Goal: Task Accomplishment & Management: Complete application form

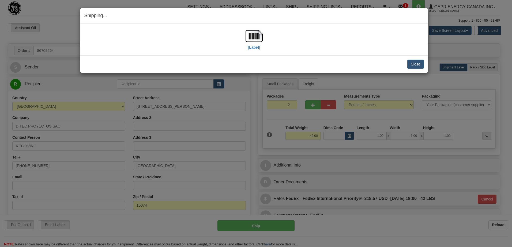
select select "0"
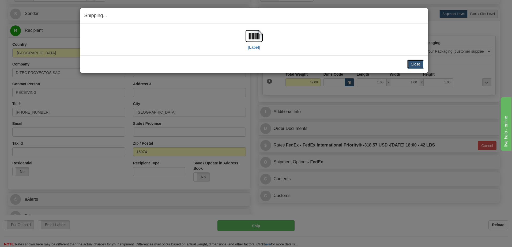
scroll to position [54, 0]
click at [415, 65] on button "Close" at bounding box center [415, 64] width 17 height 9
click at [418, 63] on button "Close" at bounding box center [415, 64] width 17 height 9
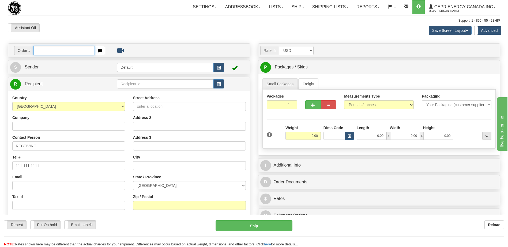
click at [52, 51] on input "text" at bounding box center [63, 50] width 61 height 9
paste input "0086708845"
click at [42, 51] on input "0086708845" at bounding box center [63, 50] width 61 height 9
type input "86708845"
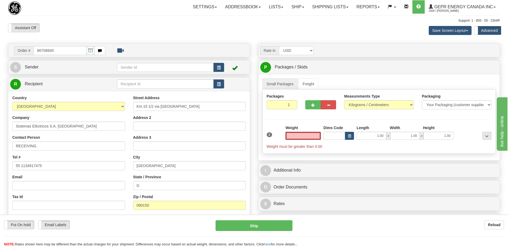
click at [319, 137] on input "text" at bounding box center [302, 136] width 35 height 8
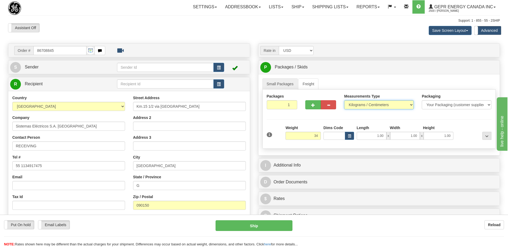
type input "34.00"
drag, startPoint x: 372, startPoint y: 105, endPoint x: 369, endPoint y: 108, distance: 4.2
click at [372, 105] on select "Pounds / Inches Kilograms / Centimeters" at bounding box center [379, 104] width 70 height 9
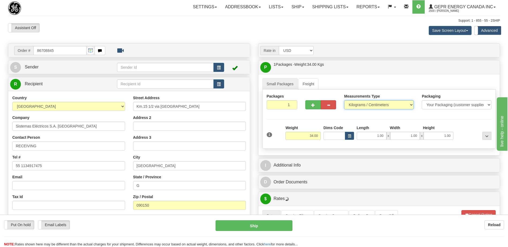
select select "0"
click at [344, 100] on select "Pounds / Inches Kilograms / Centimeters" at bounding box center [379, 104] width 70 height 9
click at [216, 67] on button "button" at bounding box center [218, 67] width 11 height 9
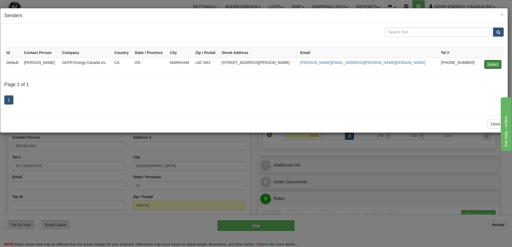
click at [494, 64] on button "Select" at bounding box center [492, 64] width 17 height 9
type input "Default"
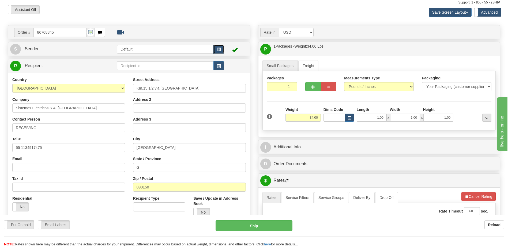
scroll to position [27, 0]
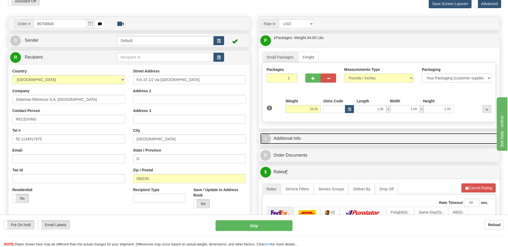
click at [311, 137] on link "I Additional Info" at bounding box center [379, 138] width 238 height 11
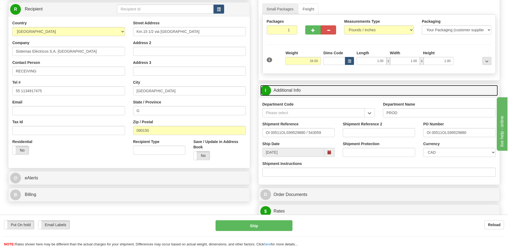
scroll to position [80, 0]
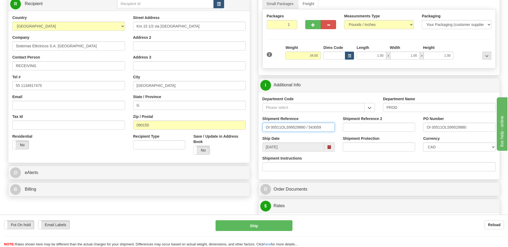
drag, startPoint x: 322, startPoint y: 127, endPoint x: 302, endPoint y: 115, distance: 22.6
type input "5399006233"
click at [435, 149] on select "CAD USD EUR ZAR RON ANG ARN AUD AUS AWG BBD BFR BGN BHD BMD BND BRC BRL CHP CKZ…" at bounding box center [459, 147] width 72 height 9
select select "1"
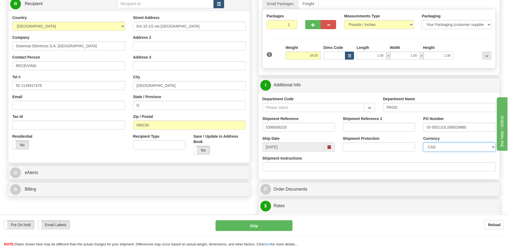
click at [423, 143] on select "CAD USD EUR ZAR RON ANG ARN AUD AUS AWG BBD BFR BGN BHD BMD BND BRC BRL CHP CKZ…" at bounding box center [459, 147] width 72 height 9
drag, startPoint x: 474, startPoint y: 128, endPoint x: 391, endPoint y: 130, distance: 83.6
click at [391, 130] on div "Shipment Reference 5399006233 Shipment Reference 2 PO Number OI 00511OLS99529880" at bounding box center [379, 126] width 242 height 20
type input "4202009762"
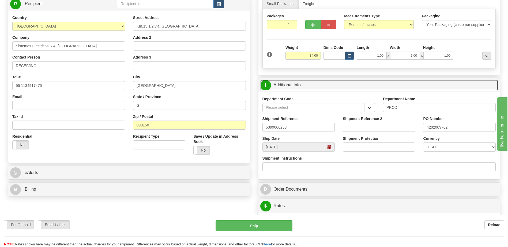
click at [324, 84] on link "I Additional Info" at bounding box center [379, 85] width 238 height 11
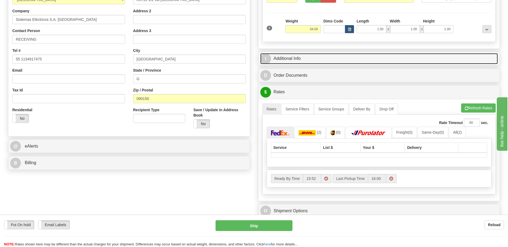
scroll to position [107, 0]
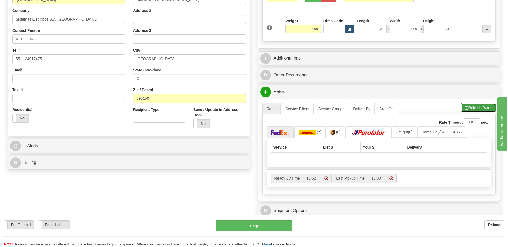
click at [467, 108] on span "button" at bounding box center [467, 108] width 4 height 3
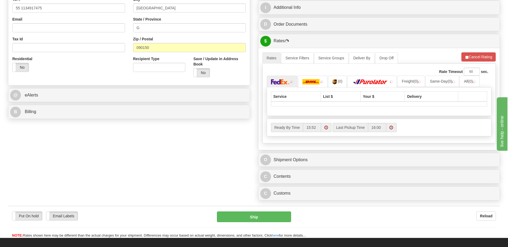
scroll to position [214, 0]
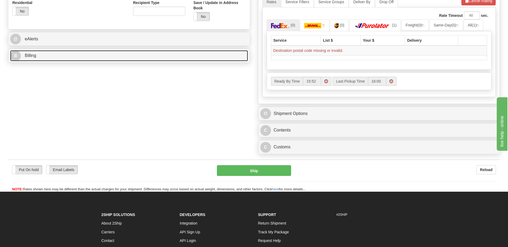
click at [101, 58] on link "B Billing" at bounding box center [129, 55] width 238 height 11
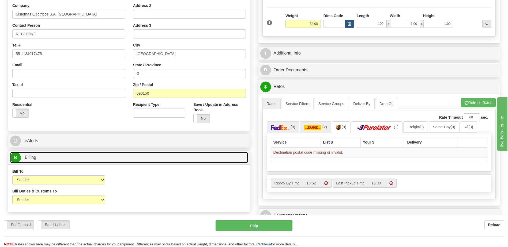
scroll to position [80, 0]
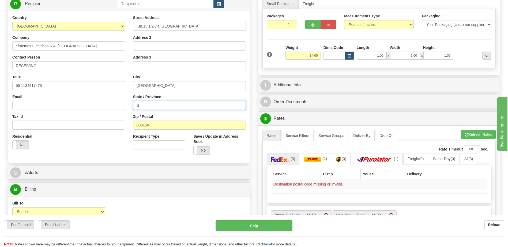
drag, startPoint x: 139, startPoint y: 105, endPoint x: 104, endPoint y: 106, distance: 35.1
click at [111, 106] on div "Country AFGHANISTAN ALAND ISLANDS ALBANIA ALGERIA AMERICAN SAMOA ANDORRA ANGOLA…" at bounding box center [129, 87] width 242 height 144
click at [321, 157] on img at bounding box center [312, 159] width 17 height 5
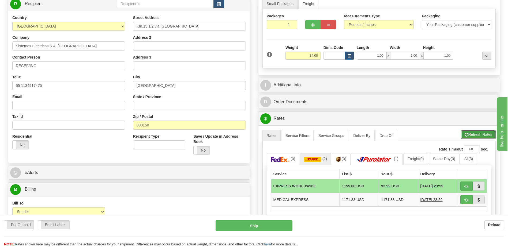
click at [465, 134] on span "button" at bounding box center [467, 134] width 4 height 3
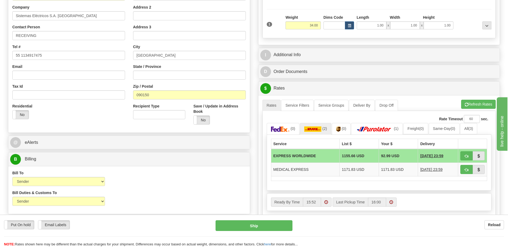
scroll to position [161, 0]
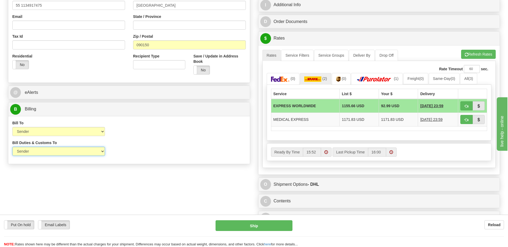
click at [78, 148] on select "Sender Recipient Third Party" at bounding box center [58, 151] width 93 height 9
select select "2"
click at [12, 147] on select "Sender Recipient Third Party" at bounding box center [58, 151] width 93 height 9
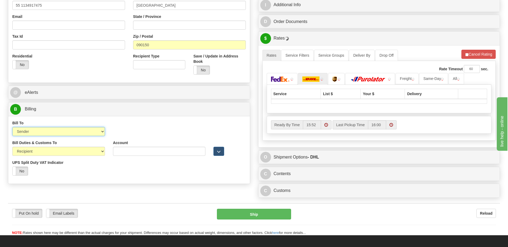
click at [65, 134] on select "Sender Recipient Third Party Collect" at bounding box center [58, 131] width 93 height 9
select select "2"
click at [12, 127] on select "Sender Recipient Third Party Collect" at bounding box center [58, 131] width 93 height 9
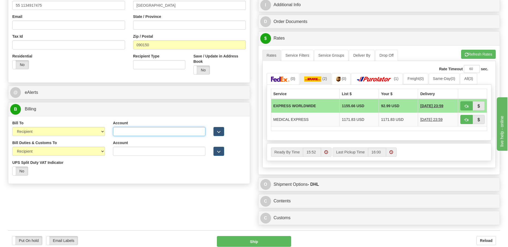
click at [120, 134] on input "Account" at bounding box center [159, 131] width 93 height 9
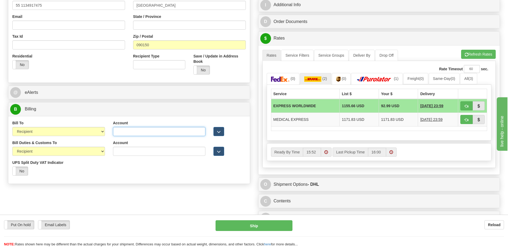
paste input "967707822"
type input "967707822"
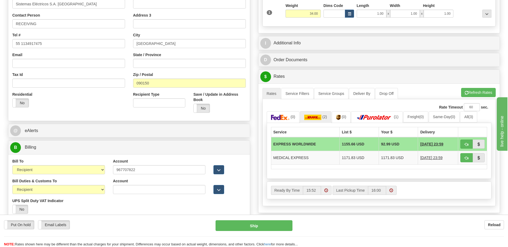
scroll to position [54, 0]
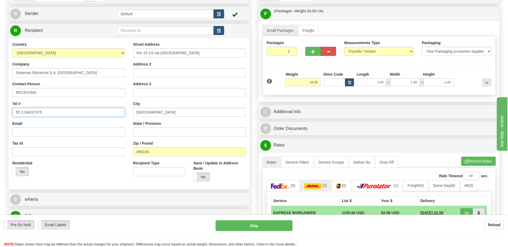
drag, startPoint x: 55, startPoint y: 115, endPoint x: -1, endPoint y: 115, distance: 56.2
click at [0, 115] on html "Training Course Close Toggle navigation Settings Shipping Preferences New Sende…" at bounding box center [254, 69] width 508 height 247
paste input "9343728700"
type input "59343728700"
click at [44, 129] on input "Email" at bounding box center [68, 132] width 113 height 9
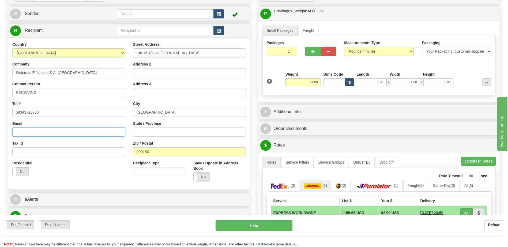
paste input "importaciones@inproel.com"
type input "importaciones@inproel.com"
click at [113, 176] on div "Residential Yes No" at bounding box center [68, 171] width 121 height 20
click at [218, 50] on input "Km.15 1/2 via Daule Parque Industrial Pa" at bounding box center [189, 52] width 113 height 9
paste input "S/N"
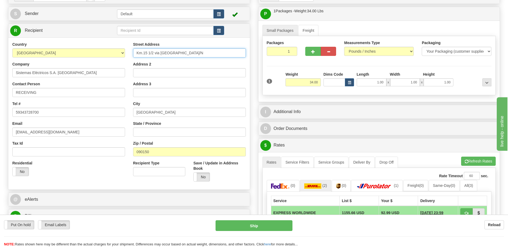
type input "Km.15 1/2 via Daule Parque Industrial Pa S/N"
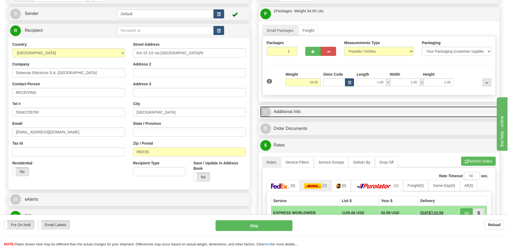
click at [316, 112] on link "I Additional Info" at bounding box center [379, 112] width 238 height 11
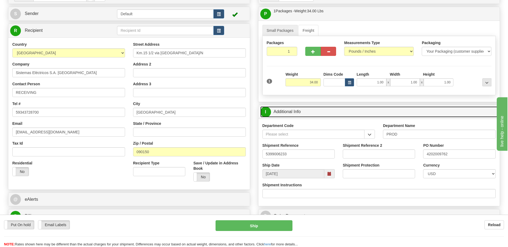
click at [316, 112] on link "I Additional Info" at bounding box center [379, 112] width 238 height 11
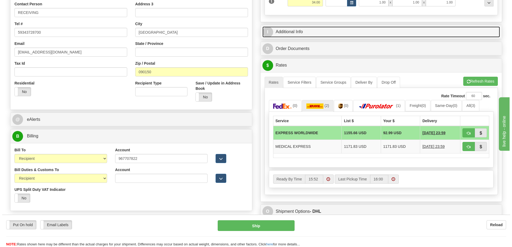
scroll to position [134, 0]
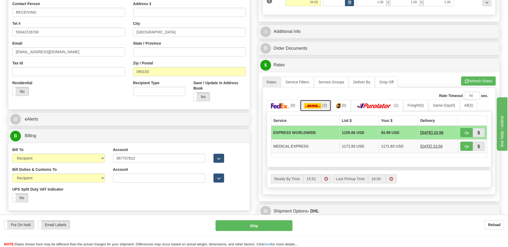
click at [321, 104] on img at bounding box center [312, 105] width 17 height 5
click at [466, 132] on span "button" at bounding box center [467, 132] width 4 height 3
type input "P"
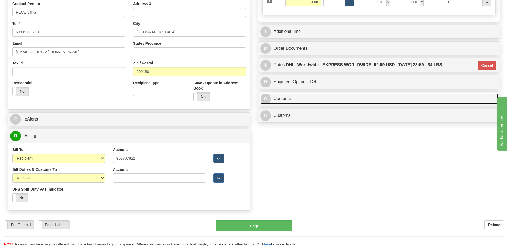
click at [293, 103] on link "C Contents" at bounding box center [379, 98] width 238 height 11
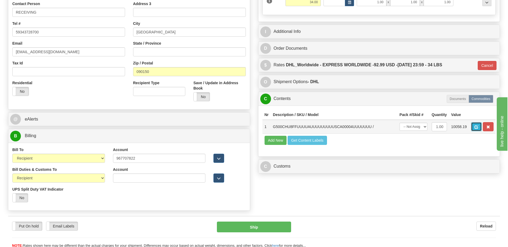
click at [472, 127] on button "button" at bounding box center [476, 126] width 11 height 9
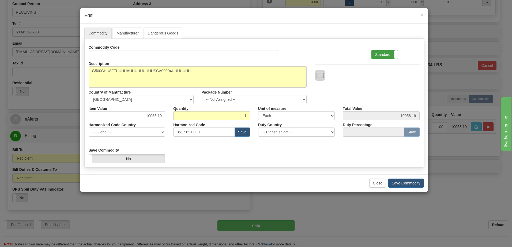
click at [383, 55] on label "Standard" at bounding box center [384, 54] width 26 height 9
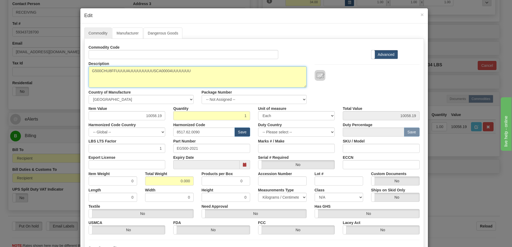
click at [89, 70] on textarea "G500CHU8FFUUUUAUUUUUUUUUSCA00004UUUUUUU" at bounding box center [198, 76] width 218 height 21
paste textarea "Substation Gateway"
type textarea "Substation Gateway P/N G500CHU8FFUUUUAUUUUUUUUUSCA00004UUUUUUU"
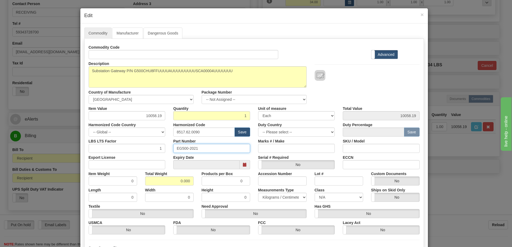
drag, startPoint x: 195, startPoint y: 150, endPoint x: 135, endPoint y: 151, distance: 60.5
click at [137, 150] on div "LBS LTS Factor 1 Part Number EG500-2021 Marks # / Make SKU / Model" at bounding box center [254, 145] width 339 height 16
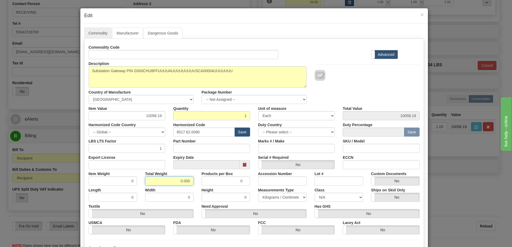
drag, startPoint x: 156, startPoint y: 179, endPoint x: 227, endPoint y: 180, distance: 70.7
click at [227, 180] on div "Item Weight 0 Total Weight 0.000 Products per Box 0 Accession Number Lot # Cust…" at bounding box center [254, 177] width 339 height 16
type input "1"
type input "1.0000"
click at [108, 182] on input "1.0000" at bounding box center [113, 181] width 48 height 9
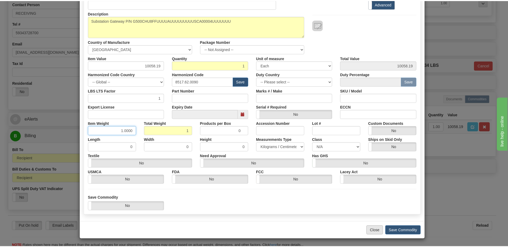
scroll to position [51, 0]
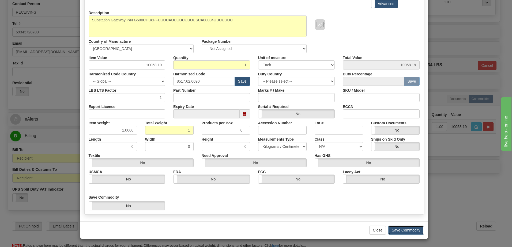
click at [397, 229] on button "Save Commodity" at bounding box center [406, 230] width 36 height 9
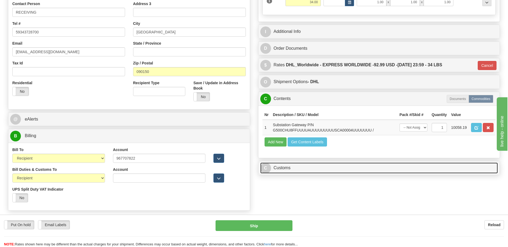
click at [310, 173] on link "C Customs" at bounding box center [379, 168] width 238 height 11
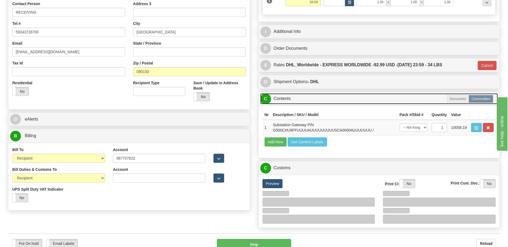
click at [289, 101] on link "C Contents" at bounding box center [379, 98] width 238 height 11
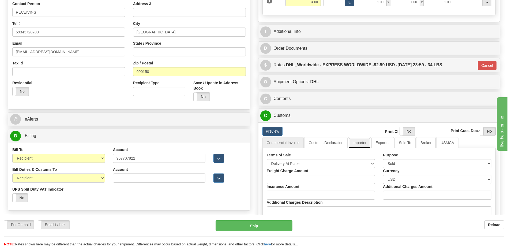
click at [362, 145] on link "Importer" at bounding box center [359, 142] width 22 height 11
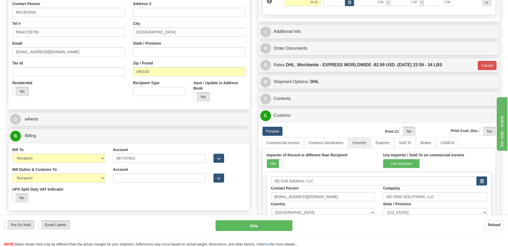
drag, startPoint x: 271, startPoint y: 161, endPoint x: 277, endPoint y: 159, distance: 5.7
click at [271, 161] on label "Yes" at bounding box center [274, 164] width 15 height 9
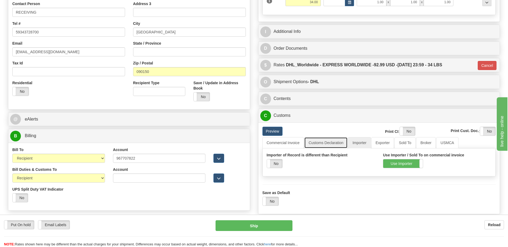
click at [325, 142] on link "Customs Declaration" at bounding box center [325, 142] width 43 height 11
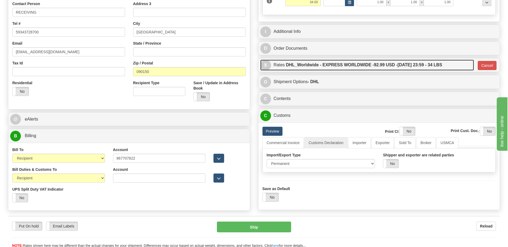
click at [341, 64] on label "DHL_Worldwide - EXPRESS WORLDWIDE - 92.99 USD - 10/16/2025 23:59 - 34 LBS" at bounding box center [364, 65] width 156 height 11
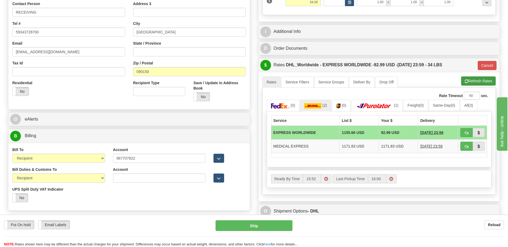
click at [472, 78] on div "A change has been made which could impact your rate estimate. To ensure the est…" at bounding box center [379, 136] width 242 height 129
drag, startPoint x: 472, startPoint y: 78, endPoint x: 468, endPoint y: 80, distance: 3.7
click at [470, 80] on button "Refresh Rates" at bounding box center [478, 81] width 35 height 9
type input "P"
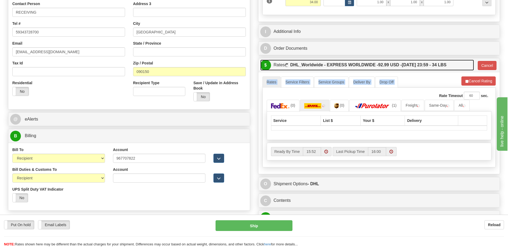
click at [323, 65] on label "DHL_Worldwide - EXPRESS WORLDWIDE - 92.99 USD - 10/16/2025 23:59 - 34 LBS" at bounding box center [368, 65] width 156 height 11
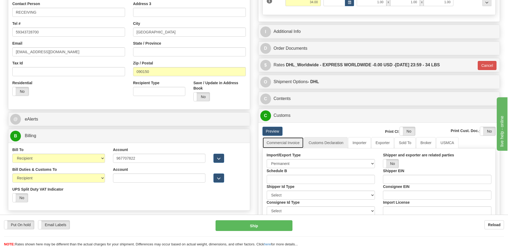
click at [284, 147] on link "Commercial Invoice" at bounding box center [283, 142] width 42 height 11
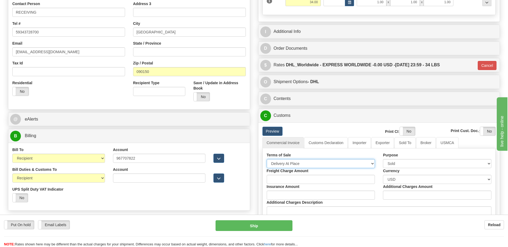
click at [290, 165] on select "Free Carrier Free On Board Ex Works Delivered Duty Unpaid Delivered Duty Paid C…" at bounding box center [321, 163] width 108 height 9
select select "7"
click at [267, 159] on select "Free Carrier Free On Board Ex Works Delivered Duty Unpaid Delivered Duty Paid C…" at bounding box center [321, 163] width 108 height 9
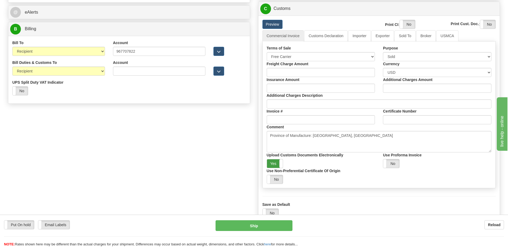
click at [274, 164] on label "Yes" at bounding box center [275, 164] width 16 height 9
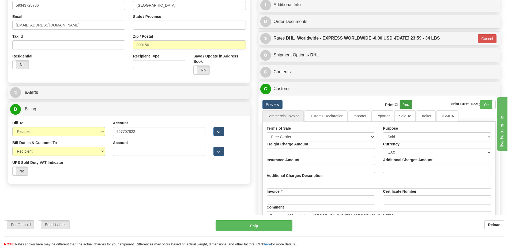
click at [404, 105] on label "Yes" at bounding box center [407, 104] width 15 height 9
click at [484, 107] on label "Yes" at bounding box center [487, 104] width 15 height 9
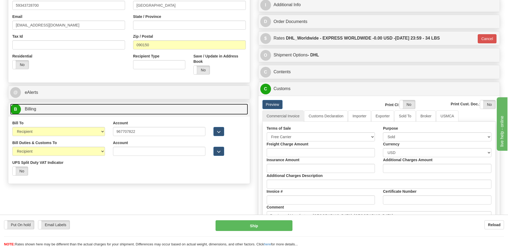
click at [139, 113] on link "B Billing" at bounding box center [129, 109] width 238 height 11
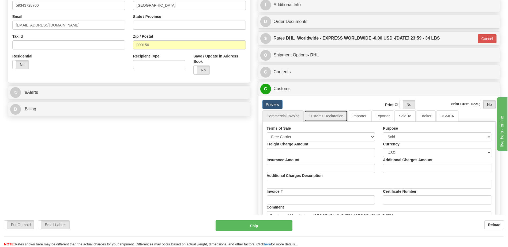
click at [324, 116] on link "Customs Declaration" at bounding box center [325, 116] width 43 height 11
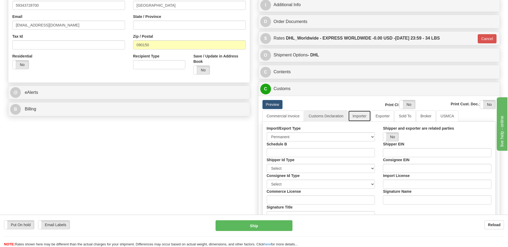
click at [360, 118] on link "Importer" at bounding box center [359, 116] width 22 height 11
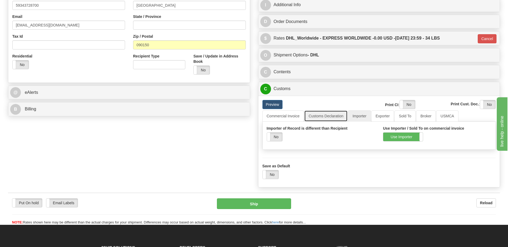
click at [326, 114] on link "Customs Declaration" at bounding box center [325, 116] width 43 height 11
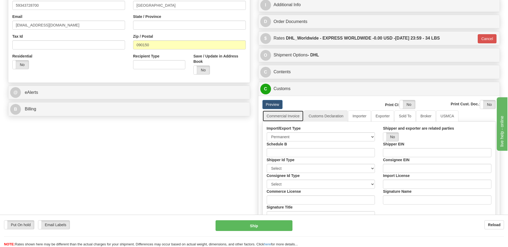
click at [294, 115] on link "Commercial Invoice" at bounding box center [283, 116] width 42 height 11
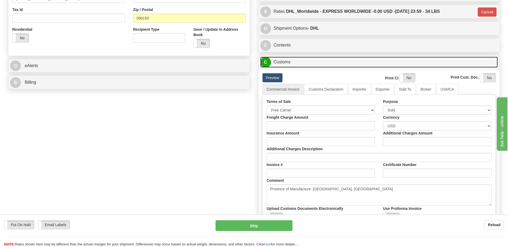
click at [288, 63] on link "C Customs" at bounding box center [379, 62] width 238 height 11
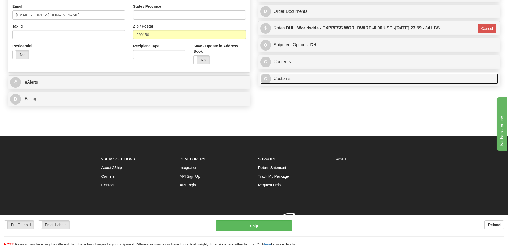
scroll to position [179, 0]
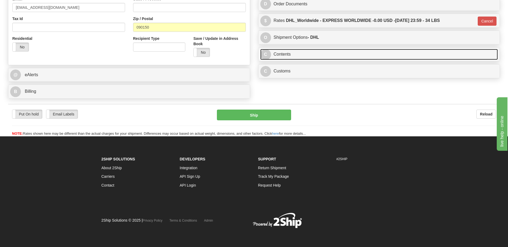
click at [286, 55] on link "C Contents" at bounding box center [379, 54] width 238 height 11
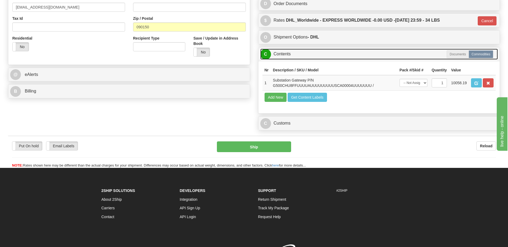
click at [286, 55] on link "C Contents" at bounding box center [379, 54] width 238 height 11
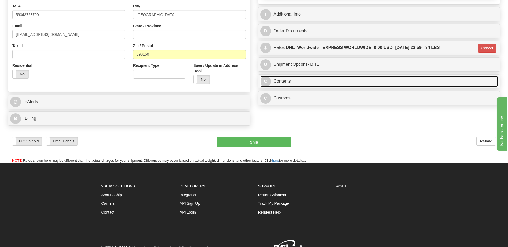
scroll to position [125, 0]
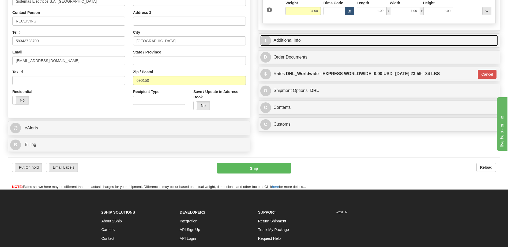
click at [307, 40] on link "I Additional Info" at bounding box center [379, 40] width 238 height 11
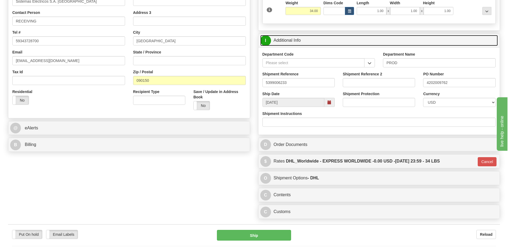
click at [307, 40] on link "I Additional Info" at bounding box center [379, 40] width 238 height 11
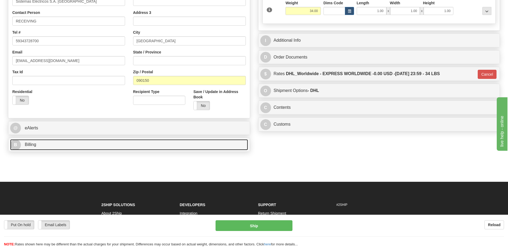
click at [44, 145] on link "B Billing" at bounding box center [129, 145] width 238 height 11
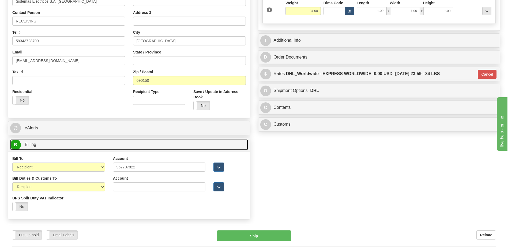
click at [44, 145] on link "B Billing" at bounding box center [129, 145] width 238 height 11
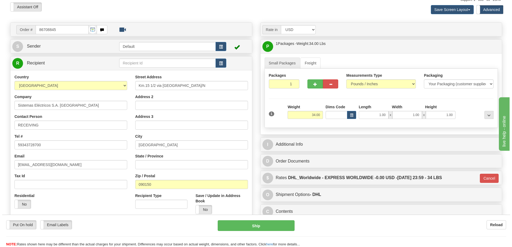
scroll to position [18, 0]
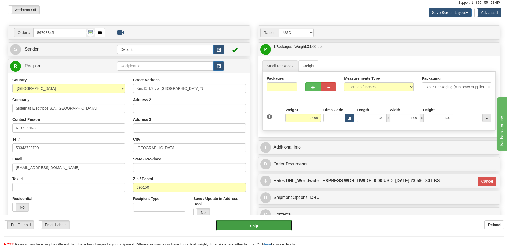
click at [243, 227] on button "Ship" at bounding box center [254, 226] width 77 height 11
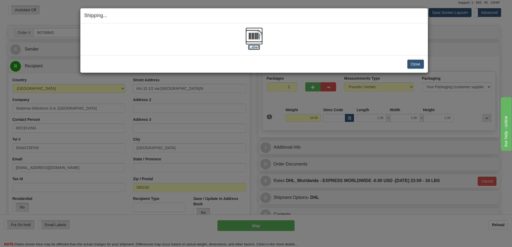
click at [252, 36] on img at bounding box center [254, 36] width 17 height 17
click at [420, 63] on button "Close" at bounding box center [415, 64] width 17 height 9
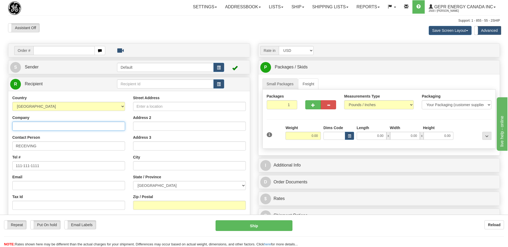
drag, startPoint x: 63, startPoint y: 129, endPoint x: 61, endPoint y: 125, distance: 3.5
click at [63, 129] on input "Company" at bounding box center [68, 126] width 113 height 9
type input "STANLEY"
drag, startPoint x: 46, startPoint y: 147, endPoint x: 0, endPoint y: 150, distance: 45.6
click at [0, 150] on html "Training Course Close Toggle navigation Settings Shipping Preferences New Sende…" at bounding box center [254, 123] width 508 height 247
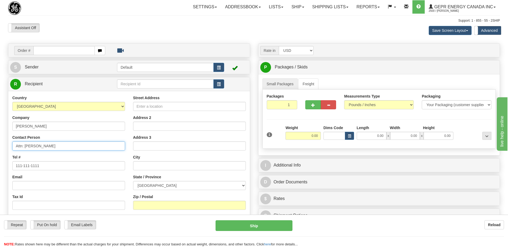
type input "Attn: Jack Sawh"
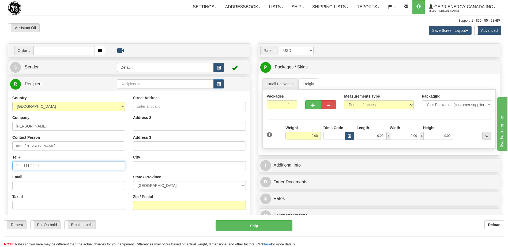
drag, startPoint x: 41, startPoint y: 165, endPoint x: -1, endPoint y: 163, distance: 42.1
click at [0, 163] on html "Training Course Close Toggle navigation Settings Shipping Preferences New Sende…" at bounding box center [254, 123] width 508 height 247
type input "416 757 3221"
click at [158, 25] on div "Assistant On Assistant Off Do a return Do a return" at bounding box center [108, 27] width 208 height 9
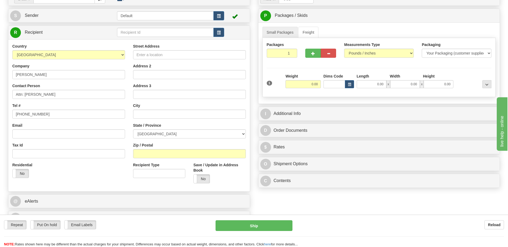
scroll to position [80, 0]
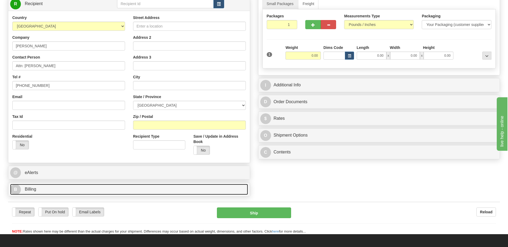
click at [85, 189] on link "B Billing" at bounding box center [129, 189] width 238 height 11
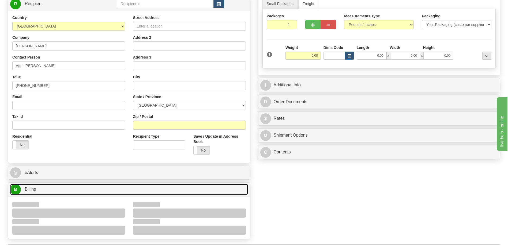
click at [85, 189] on link "B Billing" at bounding box center [129, 189] width 238 height 11
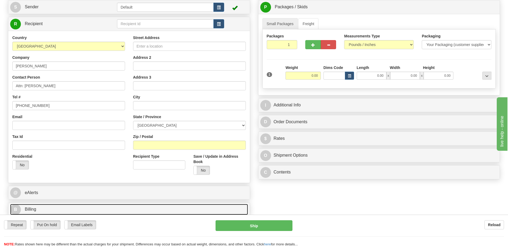
scroll to position [27, 0]
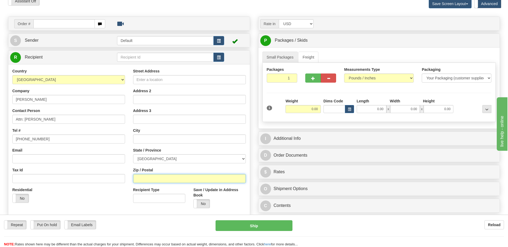
click at [144, 177] on input "Zip / Postal" at bounding box center [189, 178] width 113 height 9
type input "M4A 1G3"
click at [104, 148] on div "Email" at bounding box center [68, 156] width 113 height 16
type input "NORTH YORK"
select select "ON"
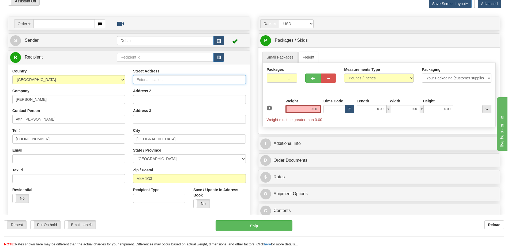
click at [151, 80] on input "Street Address" at bounding box center [189, 79] width 113 height 9
type input "230 BARTLEY DRIVE"
click at [312, 108] on input "0.00" at bounding box center [302, 109] width 35 height 8
click at [312, 108] on input "text" at bounding box center [302, 109] width 35 height 8
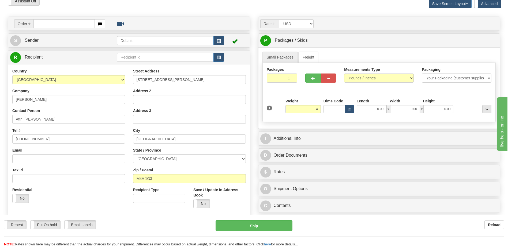
type input "4.00"
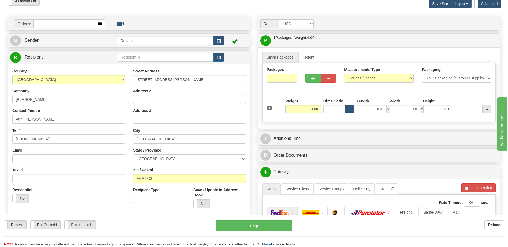
drag, startPoint x: 86, startPoint y: 199, endPoint x: 189, endPoint y: 196, distance: 102.9
click at [86, 199] on div "Residential Yes No" at bounding box center [68, 197] width 121 height 20
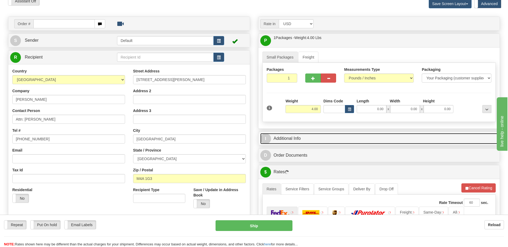
click at [296, 138] on link "I Additional Info" at bounding box center [379, 138] width 238 height 11
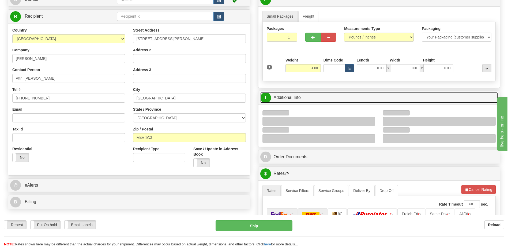
scroll to position [134, 0]
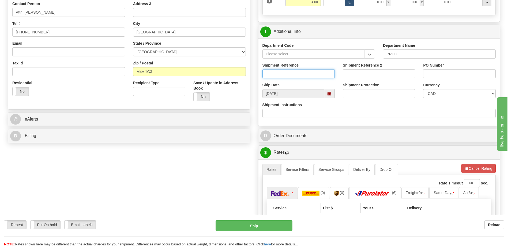
click at [286, 74] on input "Shipment Reference" at bounding box center [298, 73] width 72 height 9
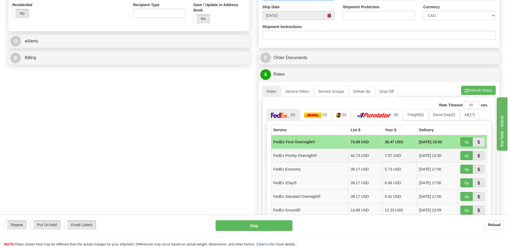
scroll to position [214, 0]
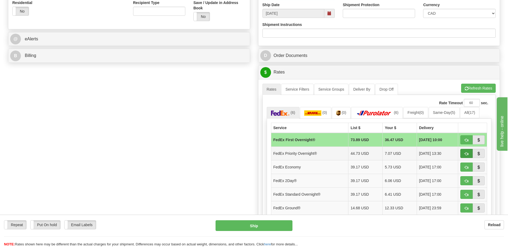
type input "Dan U."
click at [465, 152] on span "button" at bounding box center [467, 153] width 4 height 3
type input "01"
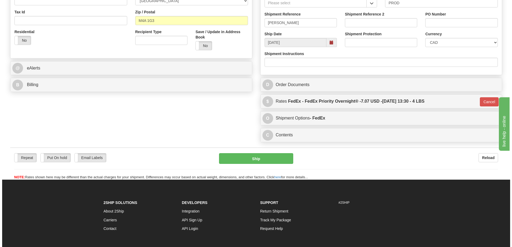
scroll to position [134, 0]
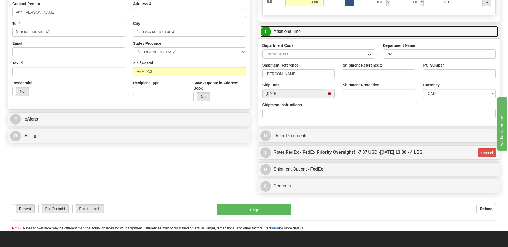
click at [304, 35] on link "I Additional Info" at bounding box center [379, 31] width 238 height 11
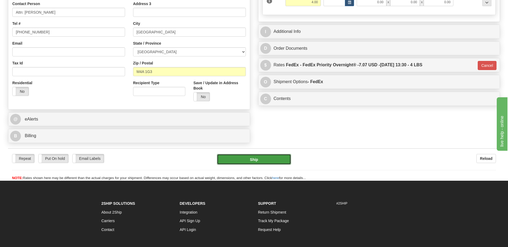
click at [280, 161] on button "Ship" at bounding box center [254, 159] width 74 height 11
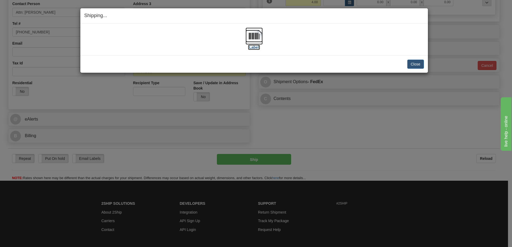
click at [255, 39] on img at bounding box center [254, 36] width 17 height 17
click at [412, 64] on button "Close" at bounding box center [415, 64] width 17 height 9
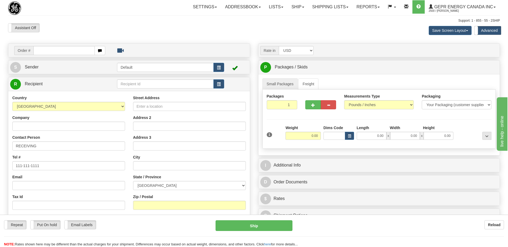
click at [179, 32] on div "Assistant On Assistant Off Do a return Do a return" at bounding box center [108, 27] width 208 height 9
click at [56, 52] on input "text" at bounding box center [63, 50] width 61 height 9
paste input "0086710349"
click at [42, 49] on input "0086710349" at bounding box center [63, 50] width 61 height 9
type input "86710349"
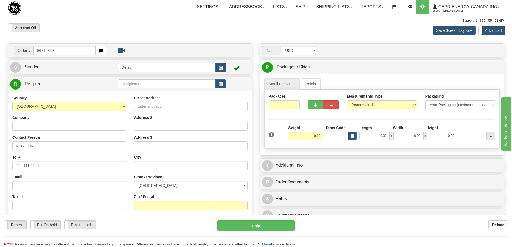
click at [78, 22] on body "Training Course Close Toggle navigation Settings Shipping Preferences New Recip…" at bounding box center [256, 123] width 512 height 247
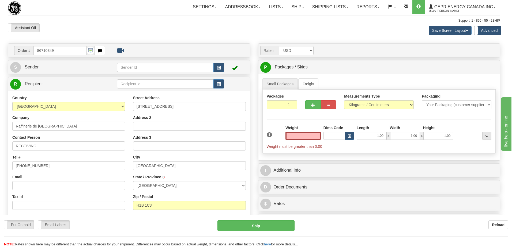
type input "[GEOGRAPHIC_DATA]"
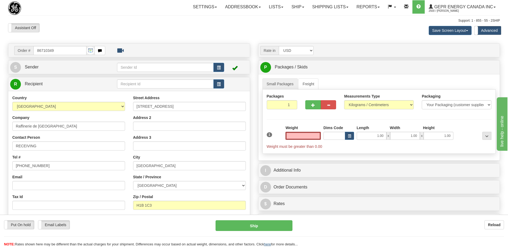
type input "0.00"
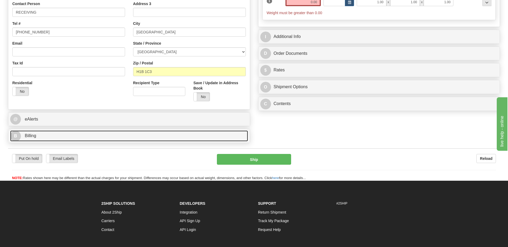
click at [54, 139] on link "B Billing" at bounding box center [129, 136] width 238 height 11
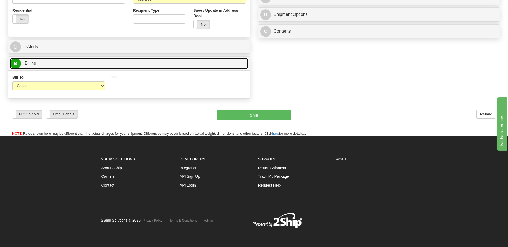
scroll to position [207, 0]
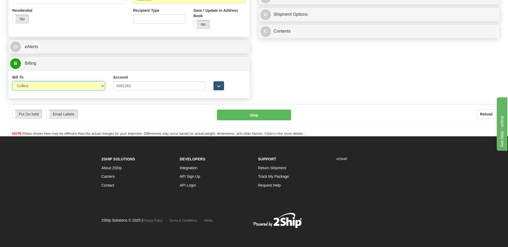
click at [85, 88] on select "Sender Recipient Third Party Collect" at bounding box center [58, 85] width 93 height 9
select select "2"
click at [12, 81] on select "Sender Recipient Third Party Collect" at bounding box center [58, 85] width 93 height 9
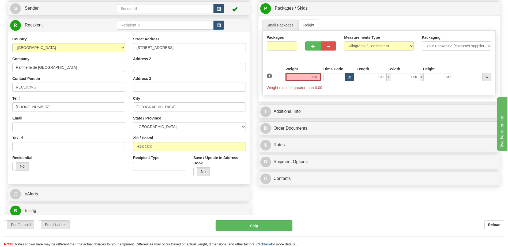
scroll to position [46, 0]
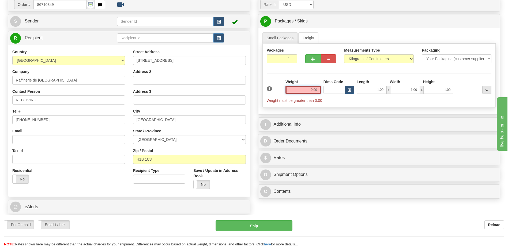
click at [320, 91] on input "0.00" at bounding box center [302, 90] width 35 height 8
click at [320, 91] on input "text" at bounding box center [302, 90] width 35 height 8
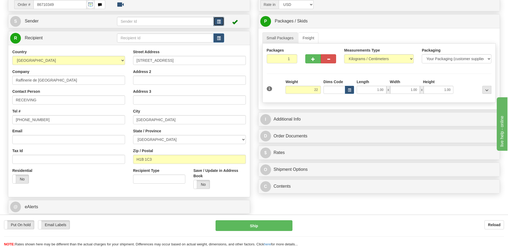
type input "22.00"
click at [219, 20] on span "button" at bounding box center [219, 21] width 4 height 3
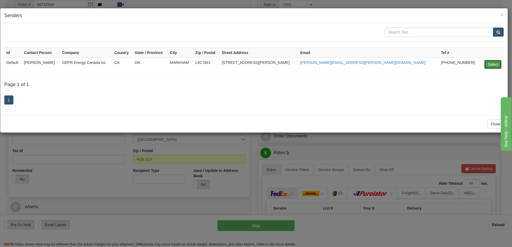
click at [489, 62] on button "Select" at bounding box center [492, 64] width 17 height 9
type input "Default"
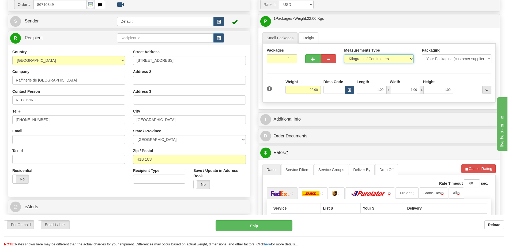
click at [374, 60] on select "Pounds / Inches Kilograms / Centimeters" at bounding box center [379, 58] width 70 height 9
select select "0"
click at [344, 54] on select "Pounds / Inches Kilograms / Centimeters" at bounding box center [379, 58] width 70 height 9
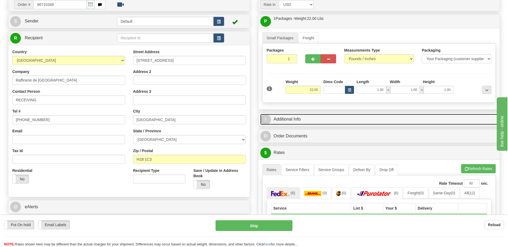
click at [338, 122] on link "I Additional Info" at bounding box center [379, 119] width 238 height 11
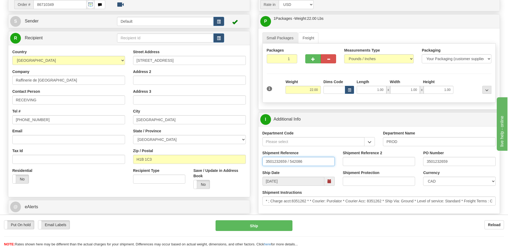
drag, startPoint x: 315, startPoint y: 158, endPoint x: 204, endPoint y: 161, distance: 110.6
type input "5399006232"
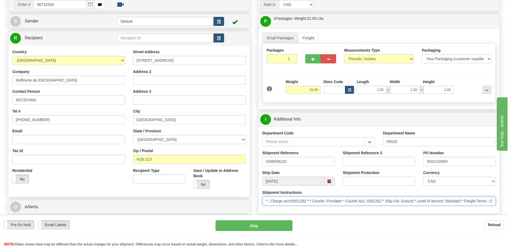
scroll to position [0, 182]
drag, startPoint x: 265, startPoint y: 202, endPoint x: 578, endPoint y: 210, distance: 313.1
click at [508, 201] on html "Training Course Close Toggle navigation Settings Shipping Preferences New Sende…" at bounding box center [254, 77] width 508 height 247
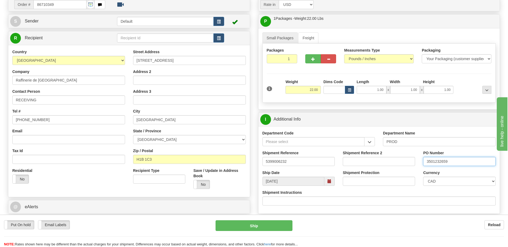
drag, startPoint x: 408, startPoint y: 166, endPoint x: 366, endPoint y: 209, distance: 60.0
click at [371, 175] on div "Department Code Department Name PROD Shipment Reference 5399006232 Shipment Ref…" at bounding box center [379, 170] width 242 height 88
click at [115, 182] on div "Residential Yes No" at bounding box center [68, 178] width 121 height 20
click at [444, 163] on input "44000" at bounding box center [459, 161] width 72 height 9
type input "4400069940"
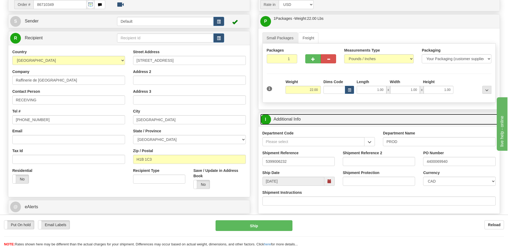
click at [309, 123] on link "I Additional Info" at bounding box center [379, 119] width 238 height 11
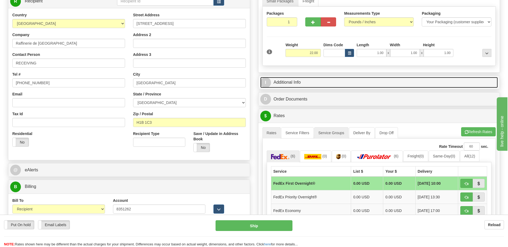
scroll to position [126, 0]
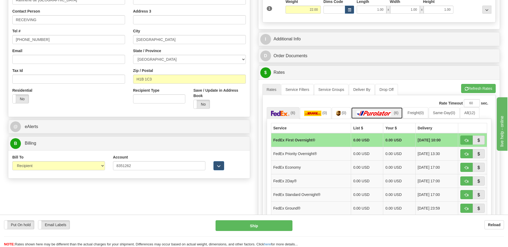
click at [379, 113] on img at bounding box center [373, 113] width 37 height 5
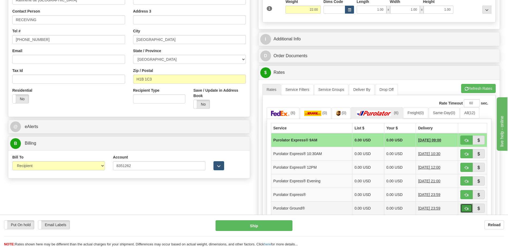
click at [466, 208] on span "button" at bounding box center [467, 208] width 4 height 3
type input "260"
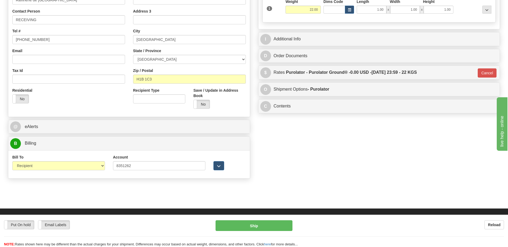
click at [303, 99] on div "Rate in Account Currency ARN AWG AUD AUS BHD BBD BFR BMD BRC BRL GBP UKL BND BG…" at bounding box center [379, 16] width 250 height 199
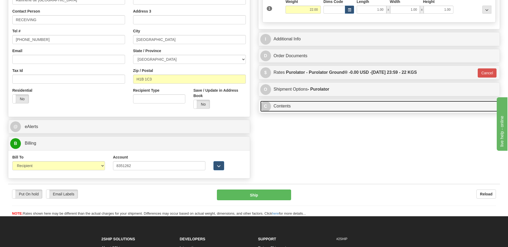
click at [305, 102] on link "C Contents" at bounding box center [379, 106] width 238 height 11
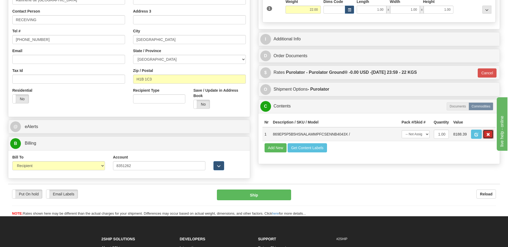
click at [488, 135] on span "button" at bounding box center [488, 134] width 4 height 3
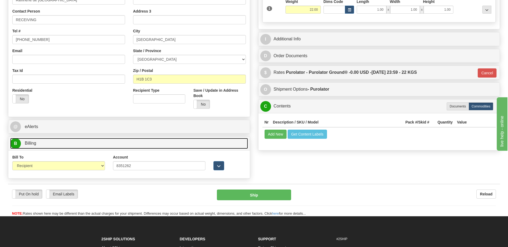
click at [118, 146] on link "B Billing" at bounding box center [129, 143] width 238 height 11
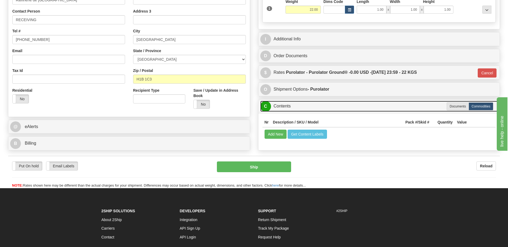
click at [289, 106] on link "C Contents" at bounding box center [379, 106] width 238 height 11
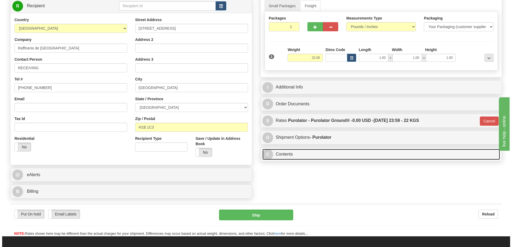
scroll to position [73, 0]
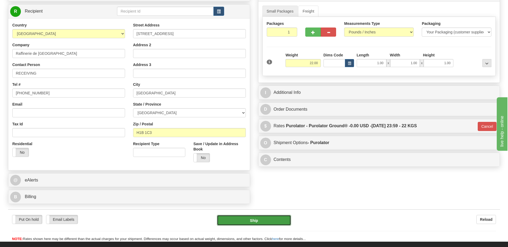
click at [241, 220] on button "Ship" at bounding box center [254, 220] width 74 height 11
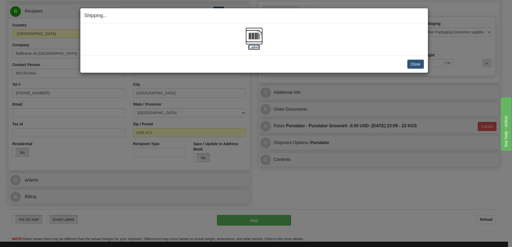
click at [254, 36] on img at bounding box center [254, 36] width 17 height 17
